Goal: Task Accomplishment & Management: Use online tool/utility

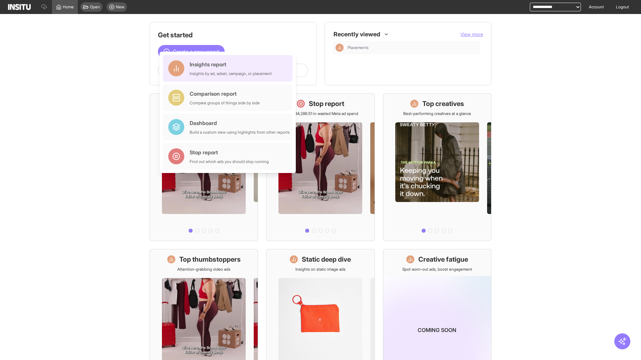
click at [229, 68] on div "Insights report Insights by ad, adset, campaign, or placement" at bounding box center [231, 68] width 82 height 16
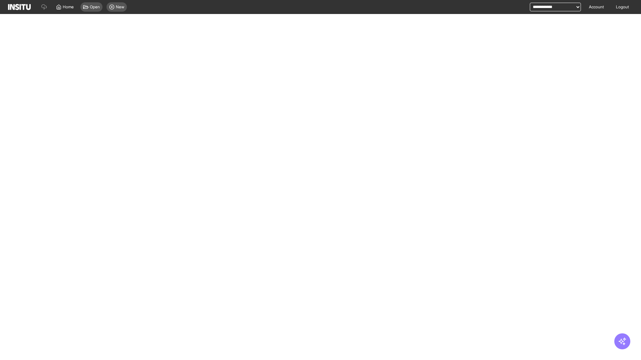
select select "**"
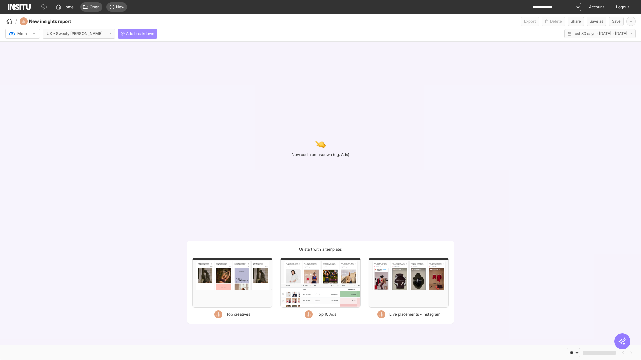
click at [126, 34] on span "Add breakdown" at bounding box center [140, 33] width 28 height 5
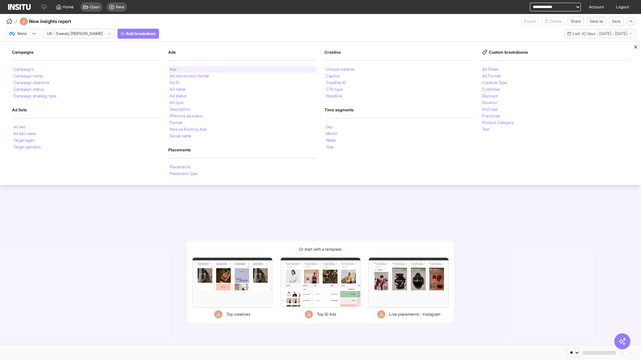
click at [173, 69] on li "Ads" at bounding box center [173, 69] width 7 height 4
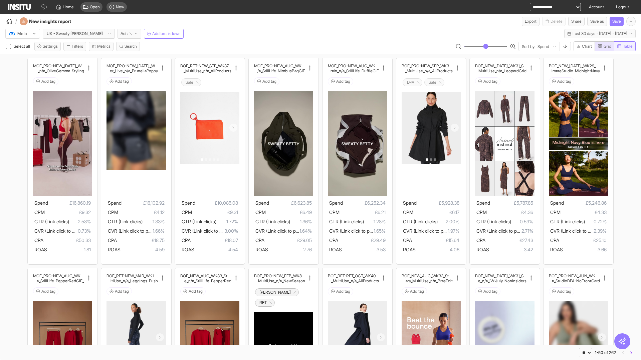
click at [624, 46] on span "Table" at bounding box center [628, 46] width 10 height 5
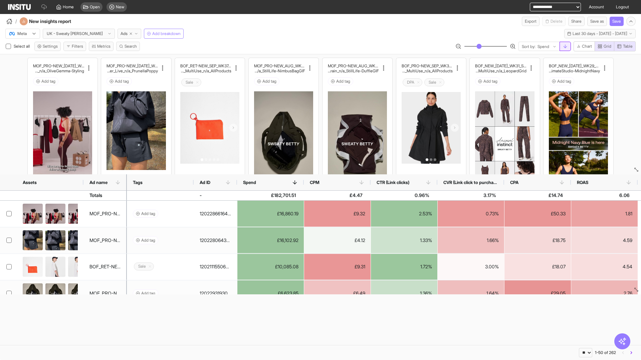
click at [565, 46] on line "button" at bounding box center [565, 46] width 0 height 3
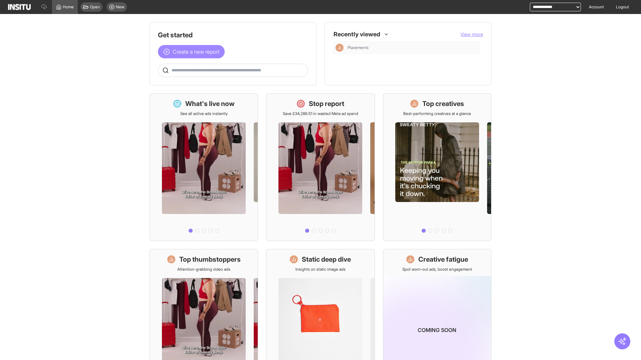
click at [193, 52] on span "Create a new report" at bounding box center [196, 52] width 47 height 8
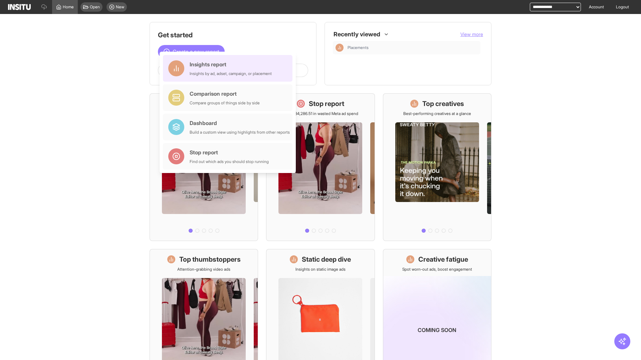
click at [229, 68] on div "Insights report Insights by ad, adset, campaign, or placement" at bounding box center [231, 68] width 82 height 16
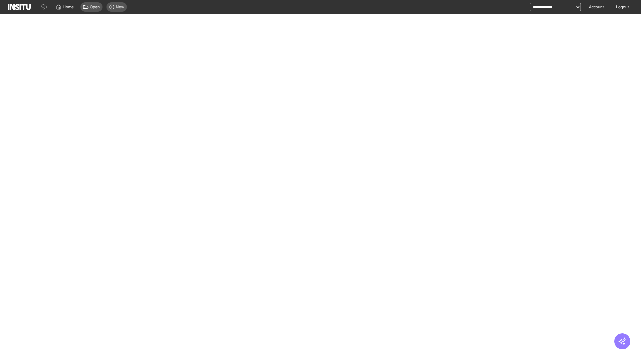
select select "**"
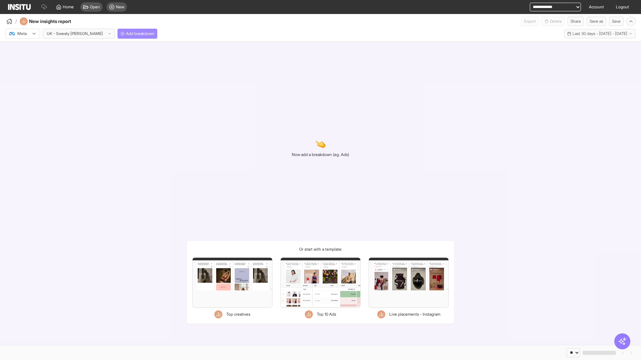
click at [126, 34] on span "Add breakdown" at bounding box center [140, 33] width 28 height 5
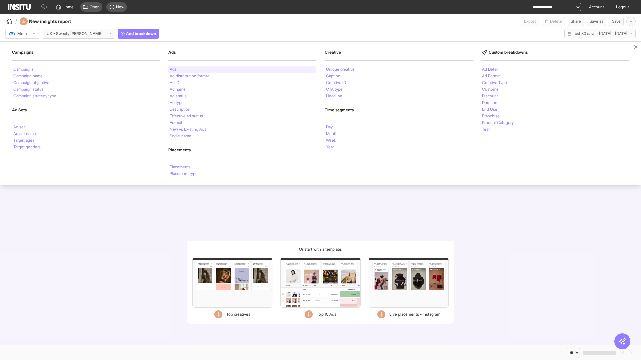
click at [173, 69] on li "Ads" at bounding box center [173, 69] width 7 height 4
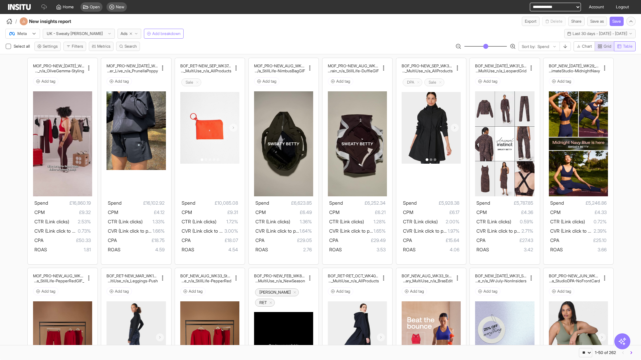
click at [624, 46] on span "Table" at bounding box center [628, 46] width 10 height 5
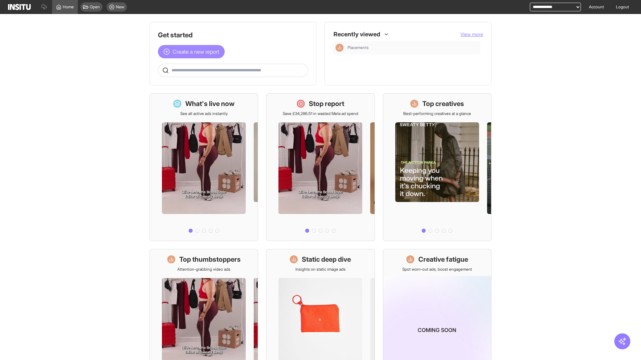
click at [193, 52] on span "Create a new report" at bounding box center [196, 52] width 47 height 8
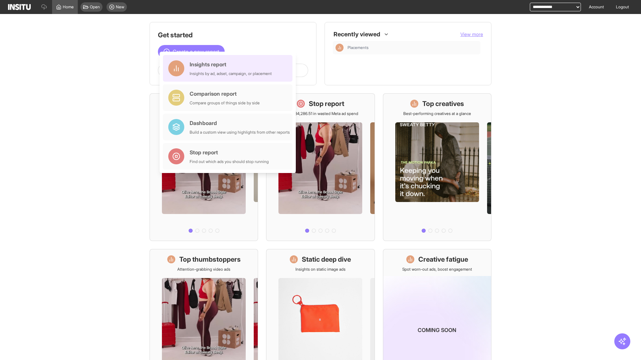
click at [229, 68] on div "Insights report Insights by ad, adset, campaign, or placement" at bounding box center [231, 68] width 82 height 16
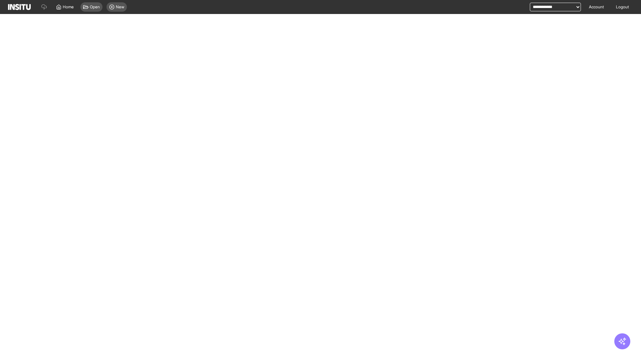
select select "**"
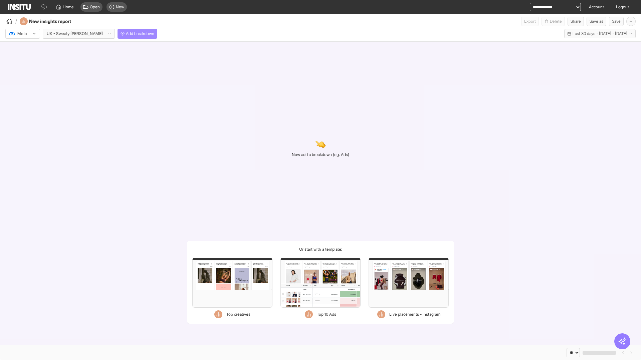
click at [126, 34] on span "Add breakdown" at bounding box center [140, 33] width 28 height 5
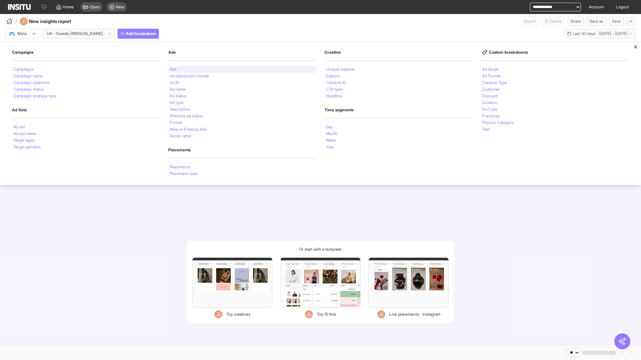
click at [173, 69] on li "Ads" at bounding box center [173, 69] width 7 height 4
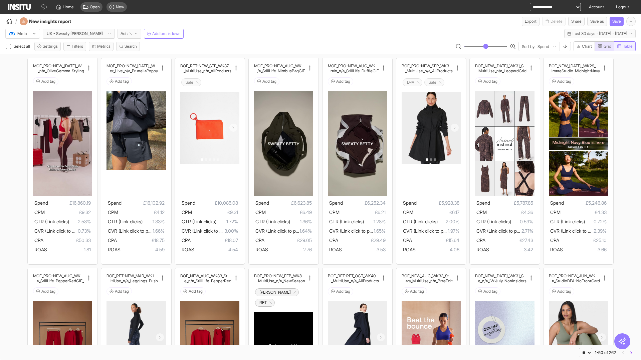
click at [624, 46] on span "Table" at bounding box center [628, 46] width 10 height 5
